Goal: Navigation & Orientation: Understand site structure

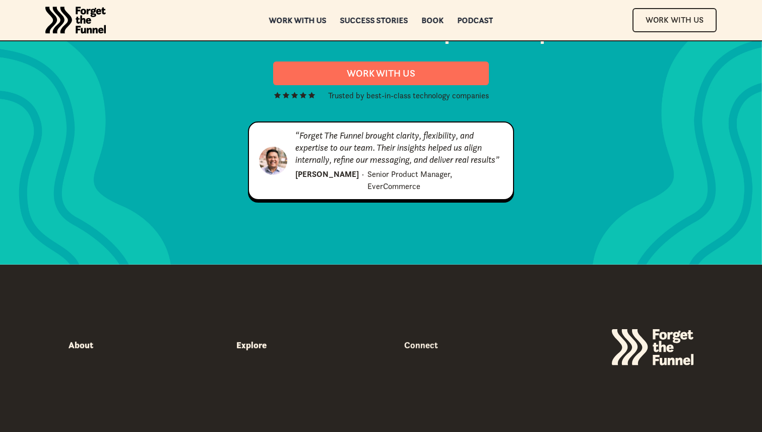
scroll to position [5159, 0]
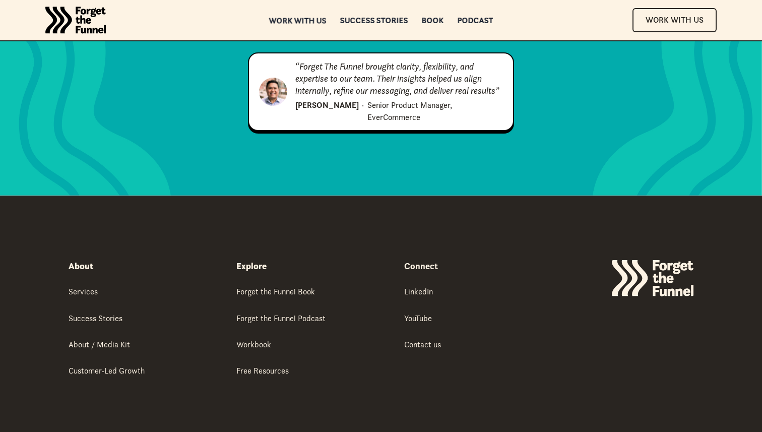
click at [298, 18] on div "Work with us" at bounding box center [297, 20] width 57 height 7
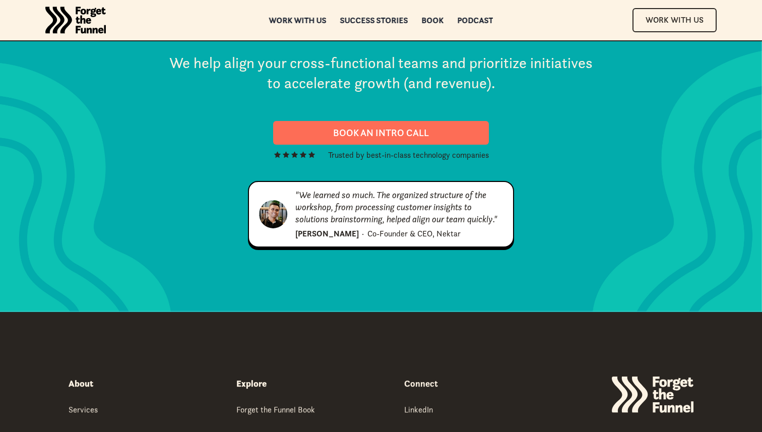
scroll to position [5132, 0]
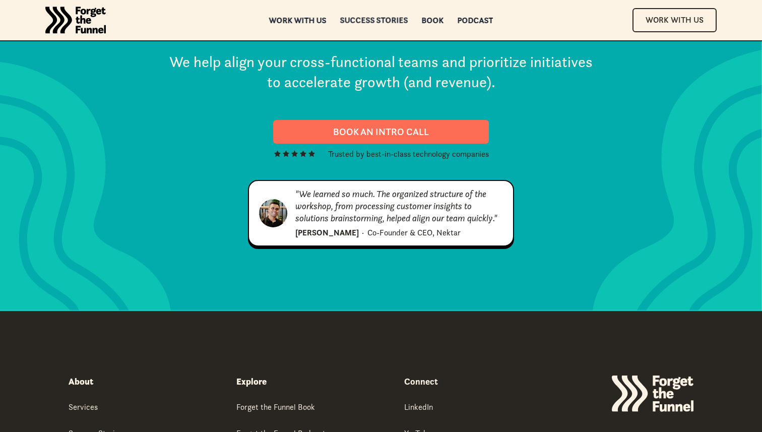
click at [386, 22] on div "Success Stories" at bounding box center [374, 20] width 68 height 7
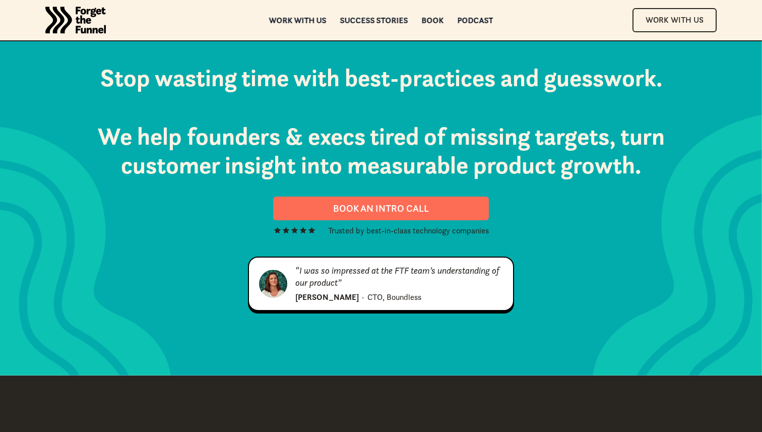
scroll to position [1185, 0]
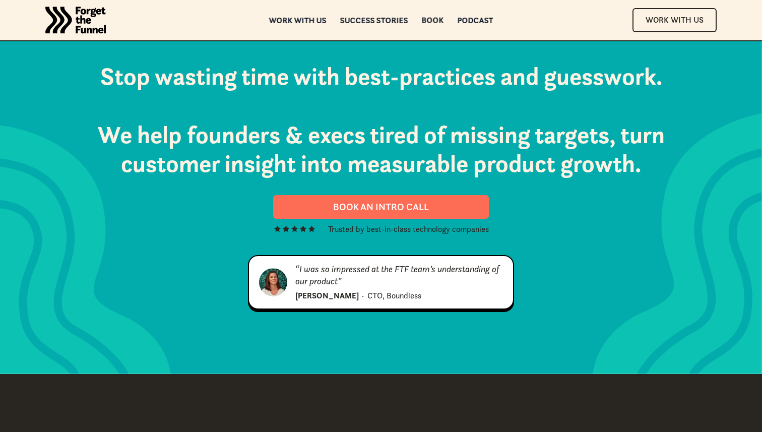
click at [433, 22] on div "Book" at bounding box center [433, 20] width 22 height 7
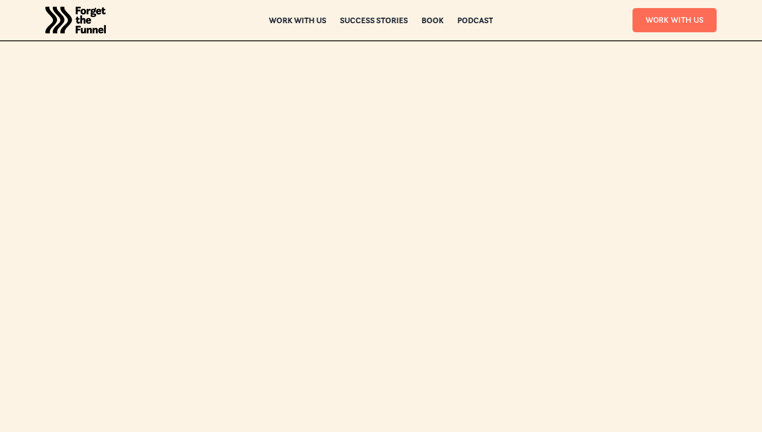
scroll to position [2118, 0]
click at [476, 22] on div "Podcast" at bounding box center [476, 20] width 36 height 7
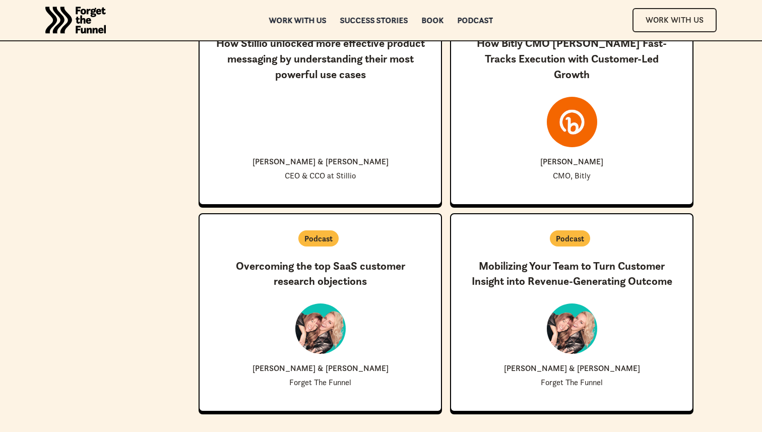
scroll to position [3300, 0]
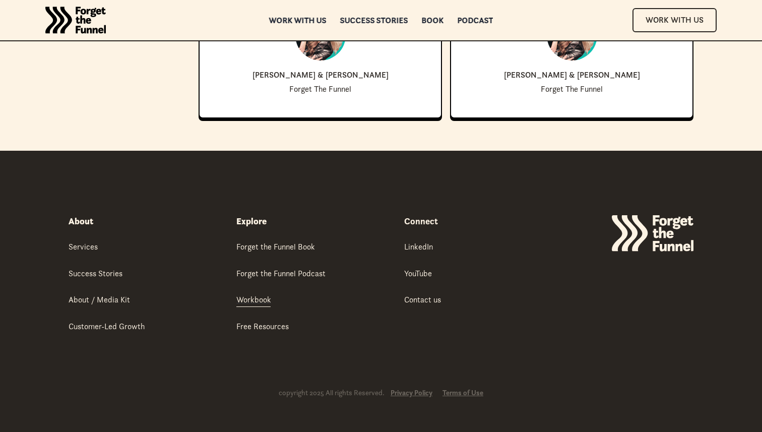
click at [257, 295] on div "Workbook" at bounding box center [254, 299] width 35 height 11
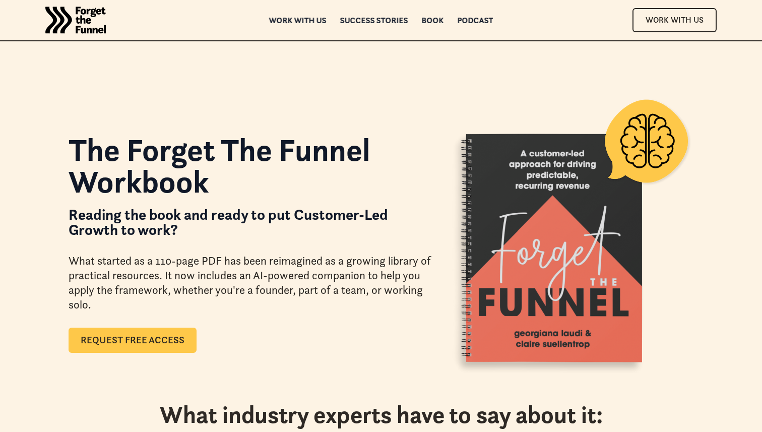
click at [178, 331] on link "Request Free Access" at bounding box center [133, 340] width 128 height 25
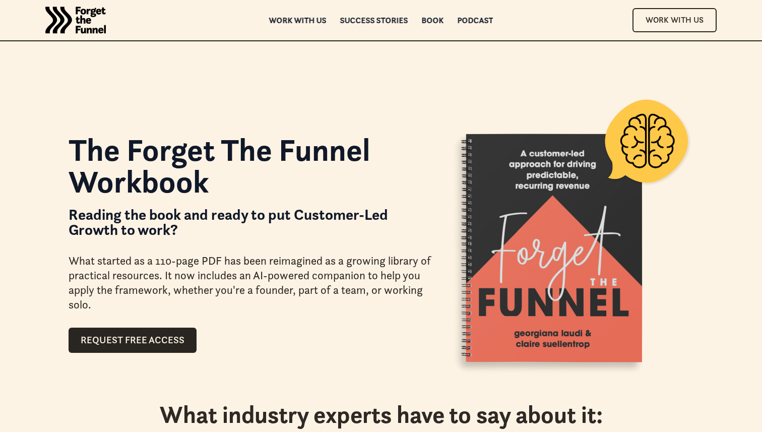
click at [275, 106] on div "The Forget The Funnel Workbook Reading the book and ready to put Customer-Led G…" at bounding box center [381, 238] width 625 height 283
click at [313, 22] on div "Work with us" at bounding box center [297, 21] width 57 height 7
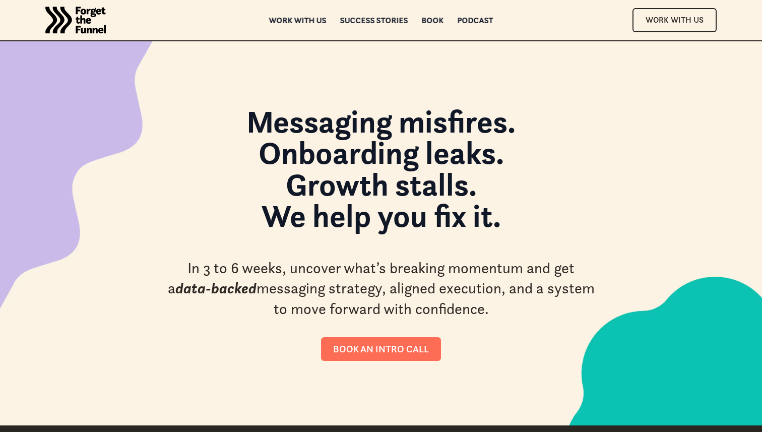
click at [87, 4] on img "home" at bounding box center [75, 20] width 61 height 40
